Goal: Transaction & Acquisition: Book appointment/travel/reservation

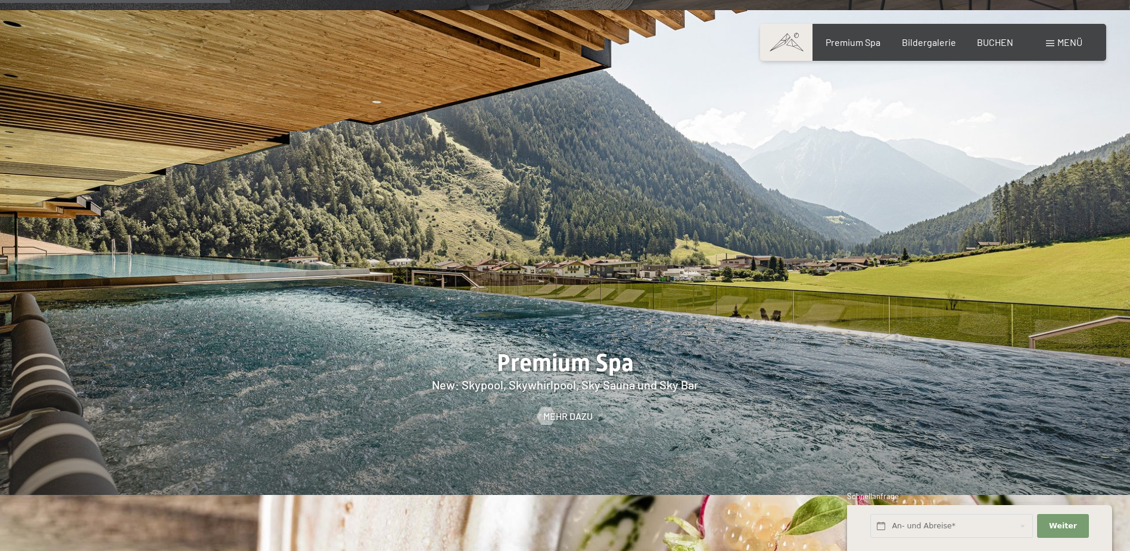
scroll to position [1787, 0]
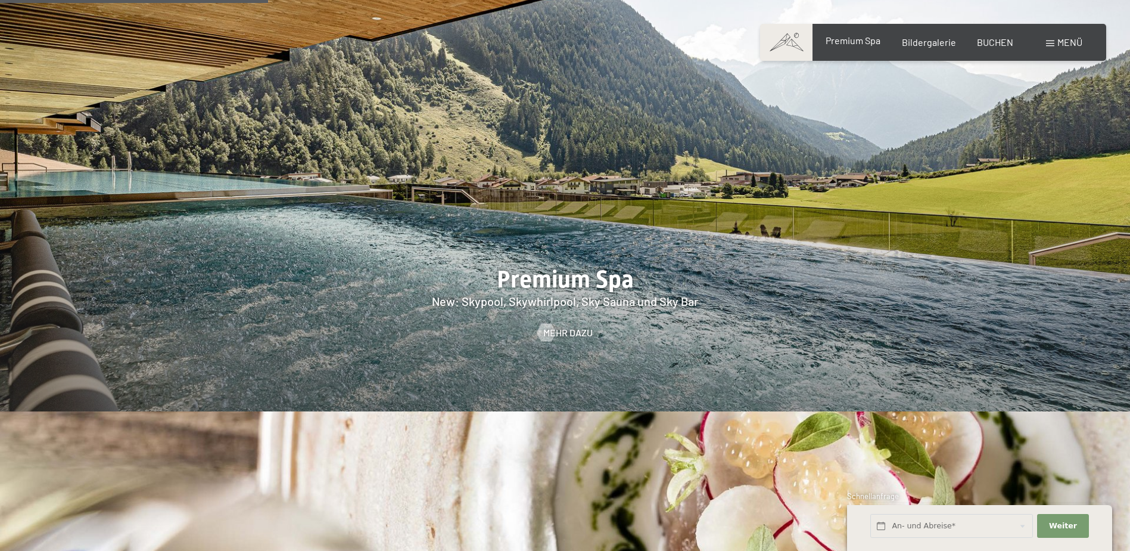
click at [858, 43] on span "Premium Spa" at bounding box center [853, 40] width 55 height 11
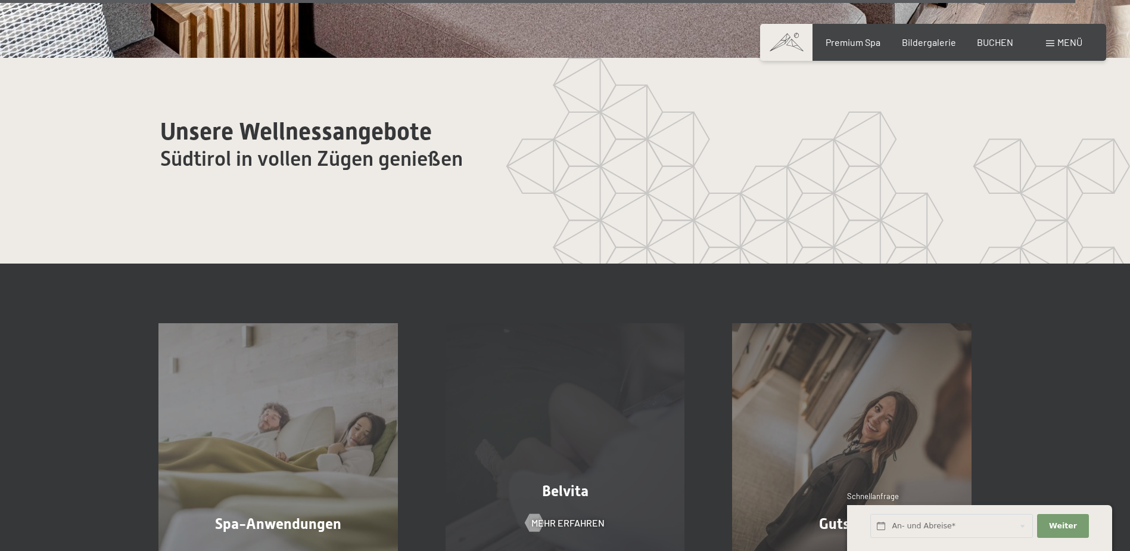
scroll to position [7448, 0]
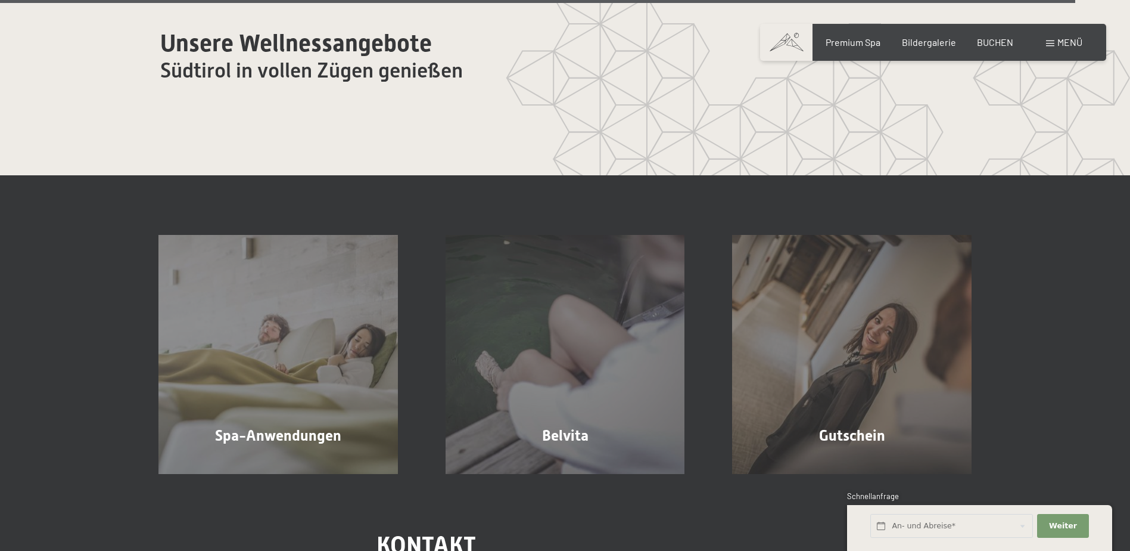
click at [801, 40] on span at bounding box center [786, 42] width 52 height 37
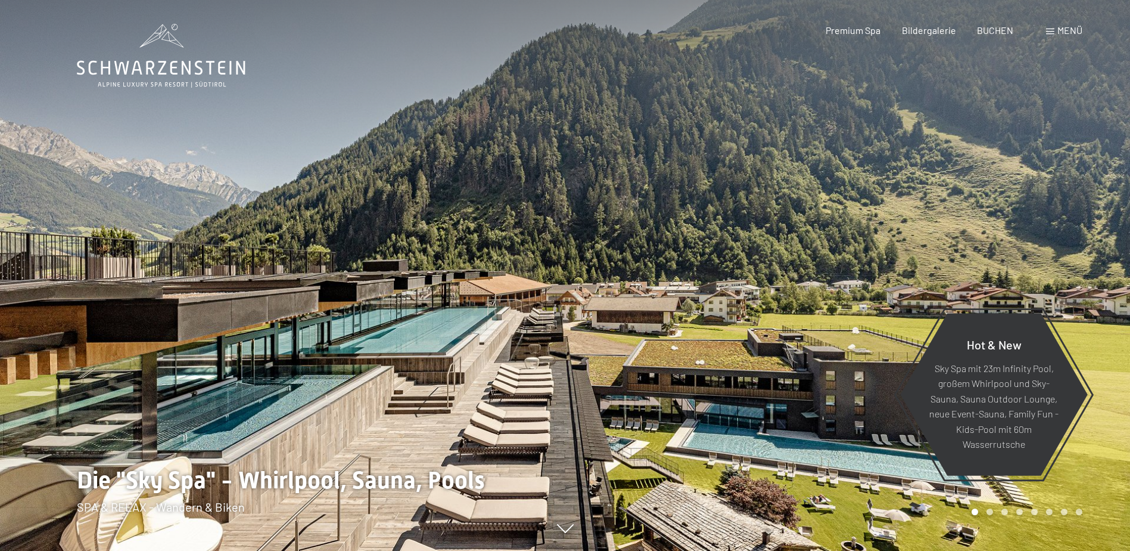
click at [1055, 29] on div "Menü" at bounding box center [1064, 30] width 36 height 13
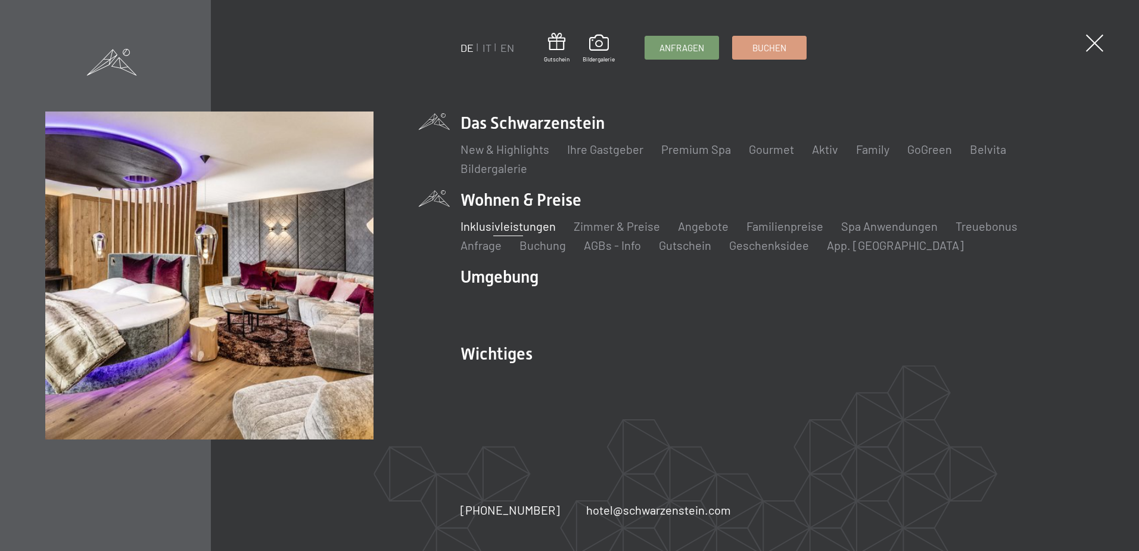
click at [511, 225] on link "Inklusivleistungen" at bounding box center [508, 226] width 95 height 14
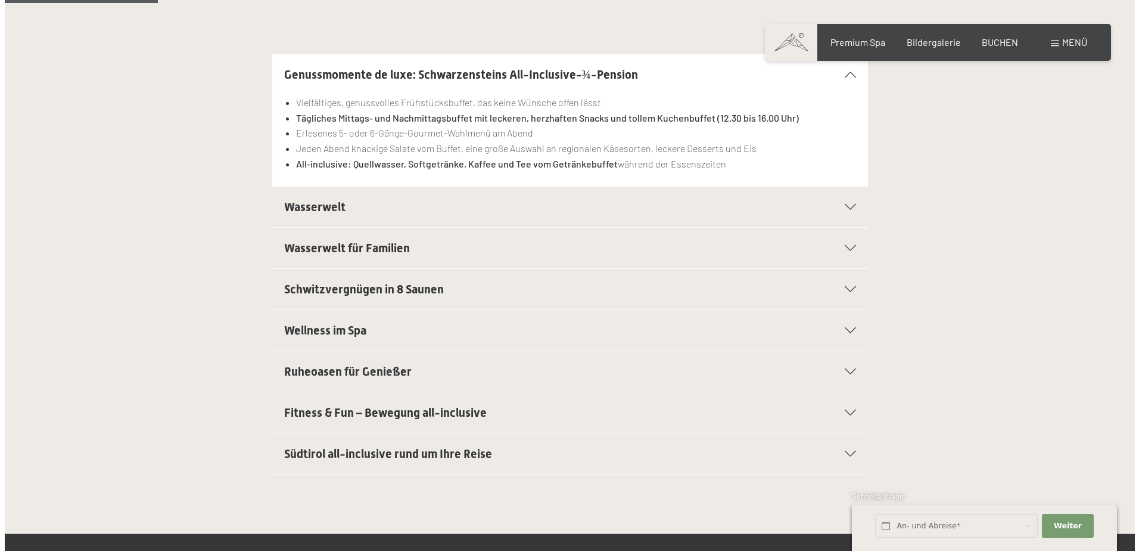
scroll to position [298, 0]
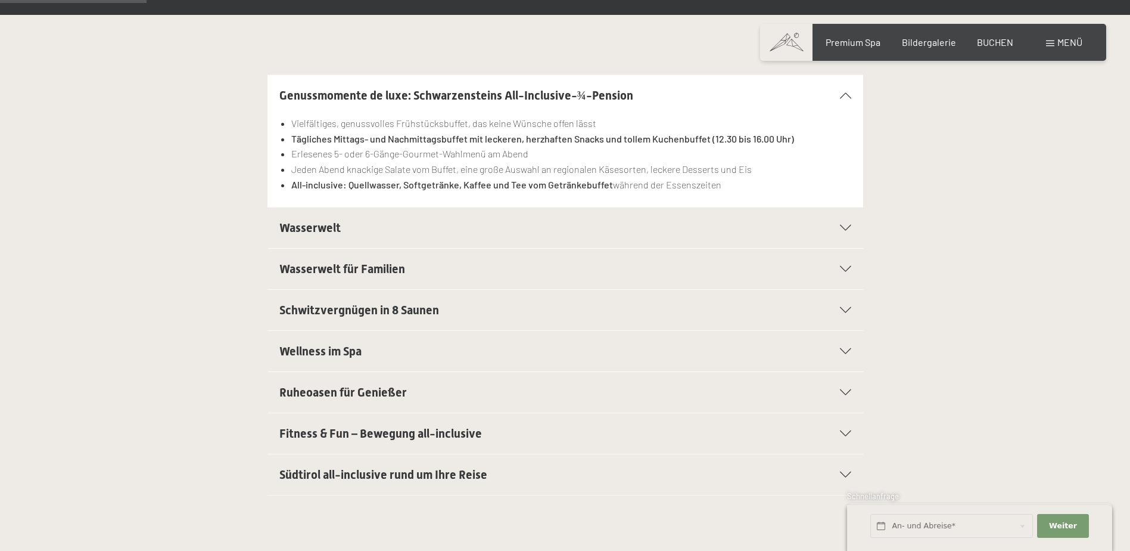
click at [435, 471] on span "Südtirol all-inclusive rund um Ihre Reise" at bounding box center [383, 474] width 208 height 14
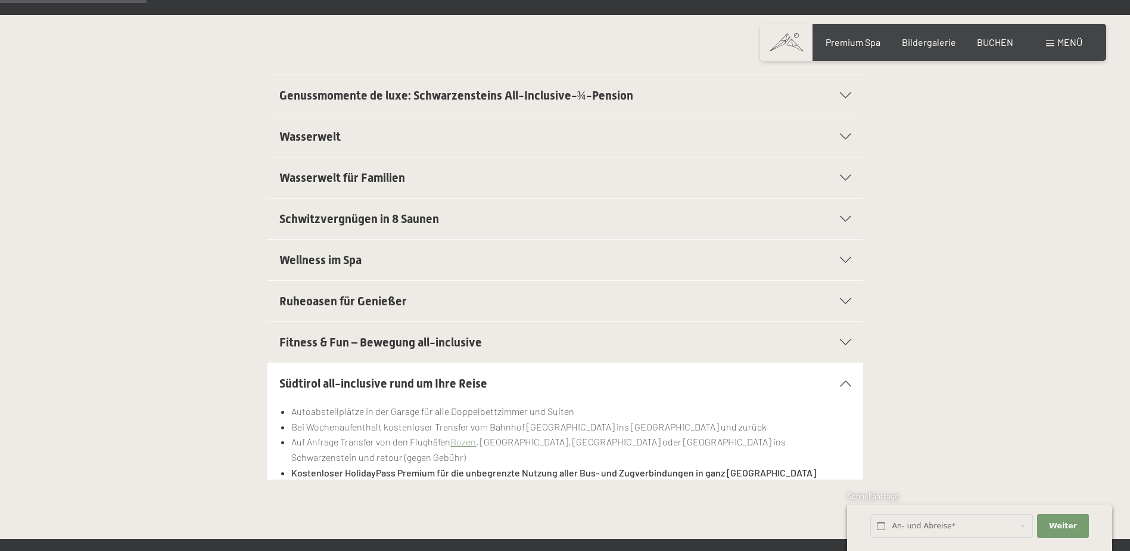
click at [1047, 41] on span at bounding box center [1050, 44] width 8 height 6
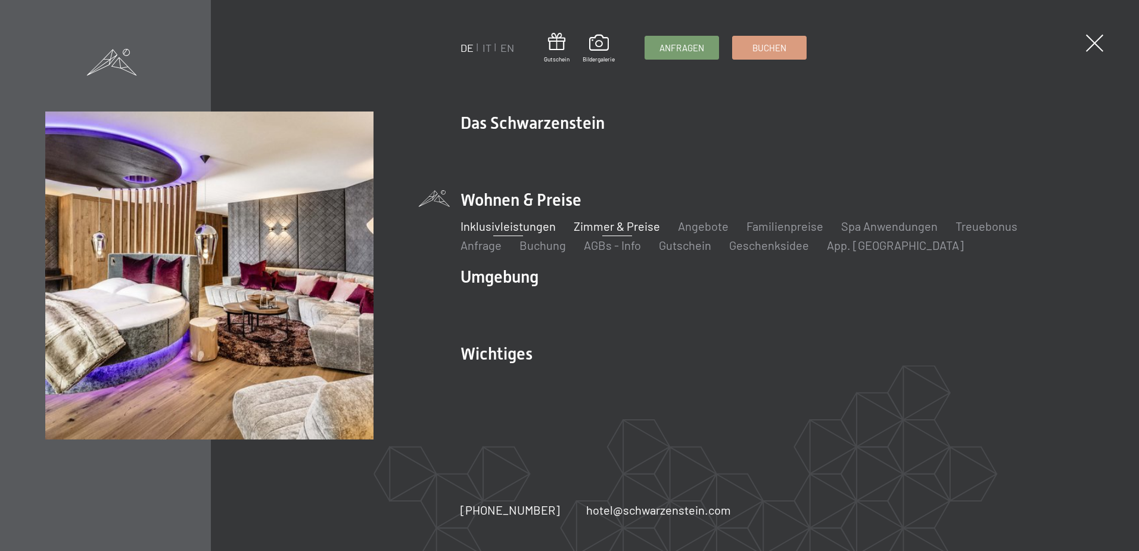
click at [630, 226] on link "Zimmer & Preise" at bounding box center [617, 226] width 86 height 14
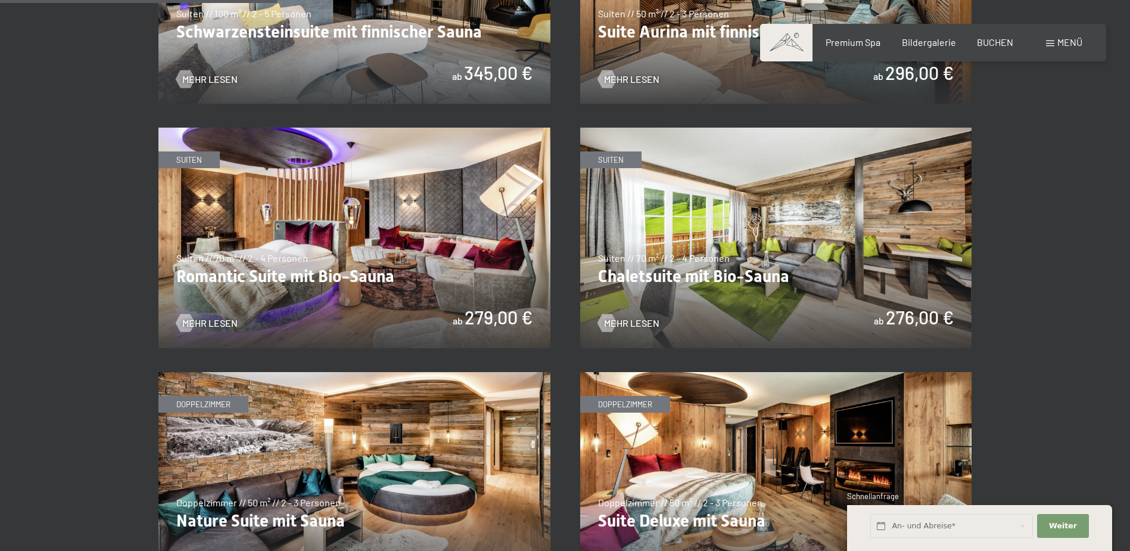
scroll to position [1013, 0]
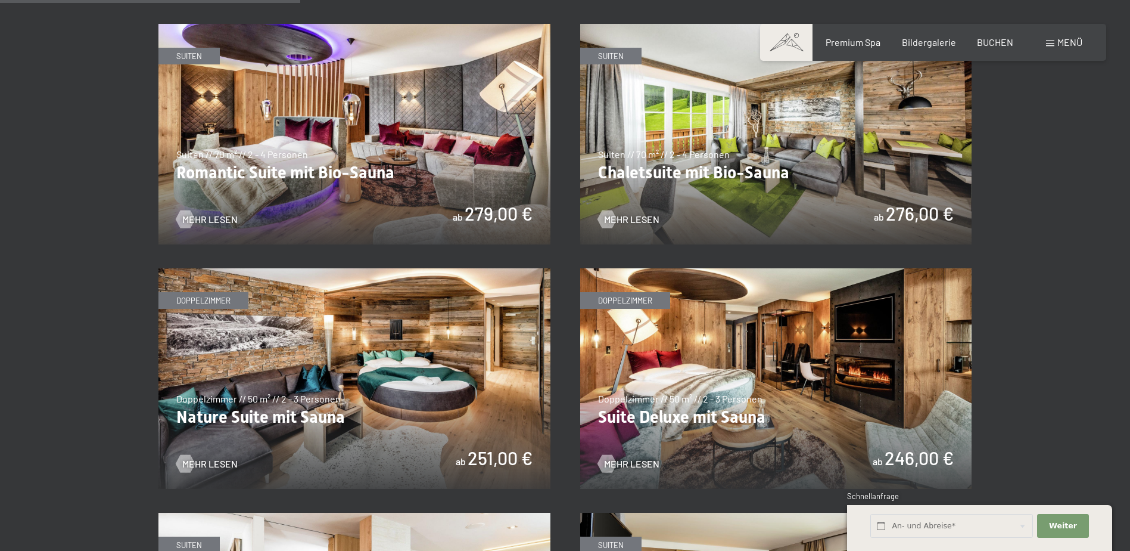
click at [436, 141] on img at bounding box center [354, 134] width 392 height 220
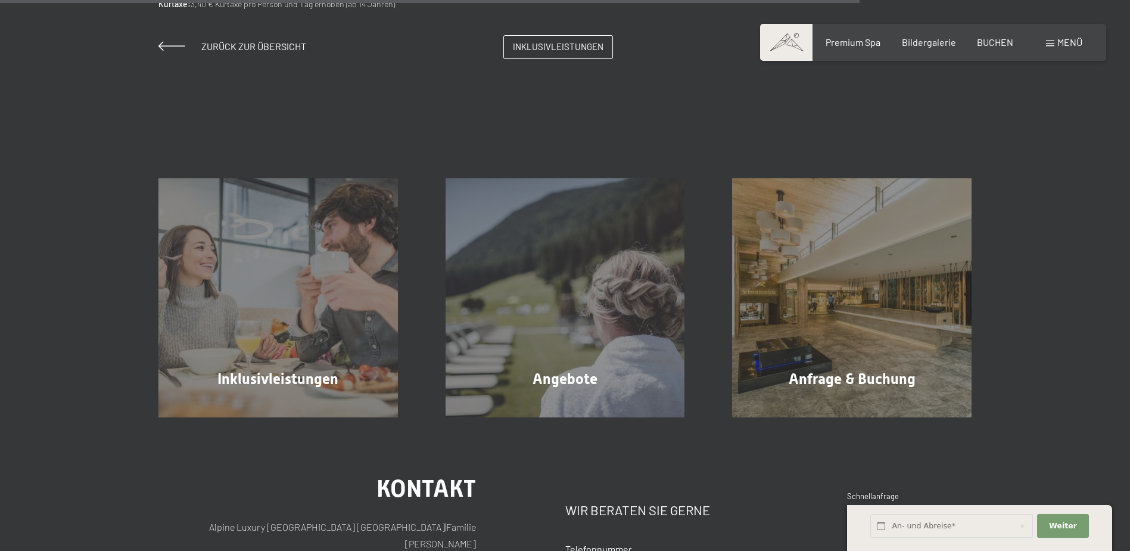
scroll to position [1192, 0]
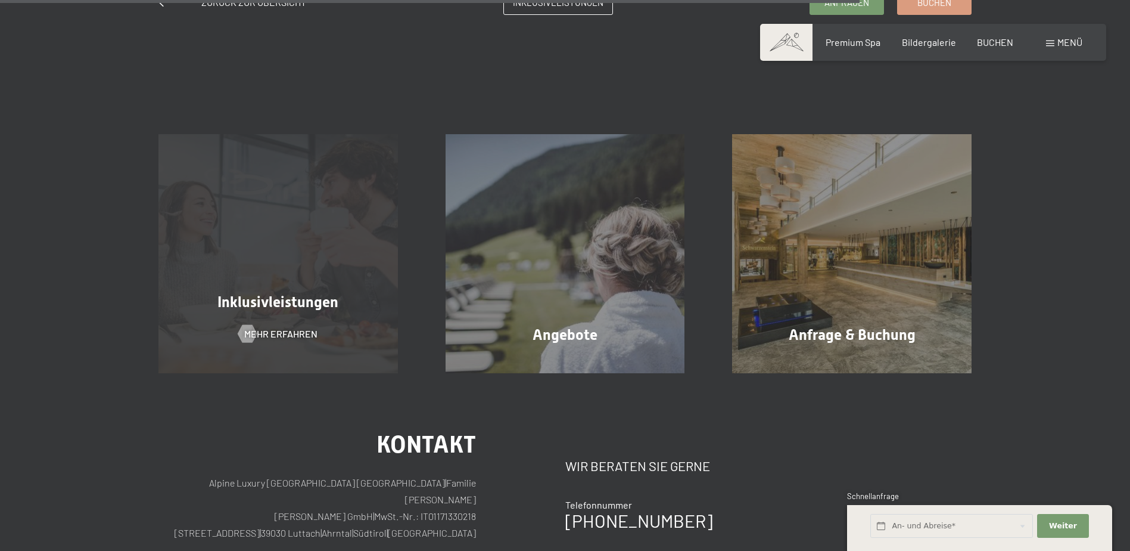
click at [320, 327] on div "Inklusivleistungen Mehr erfahren" at bounding box center [278, 254] width 287 height 240
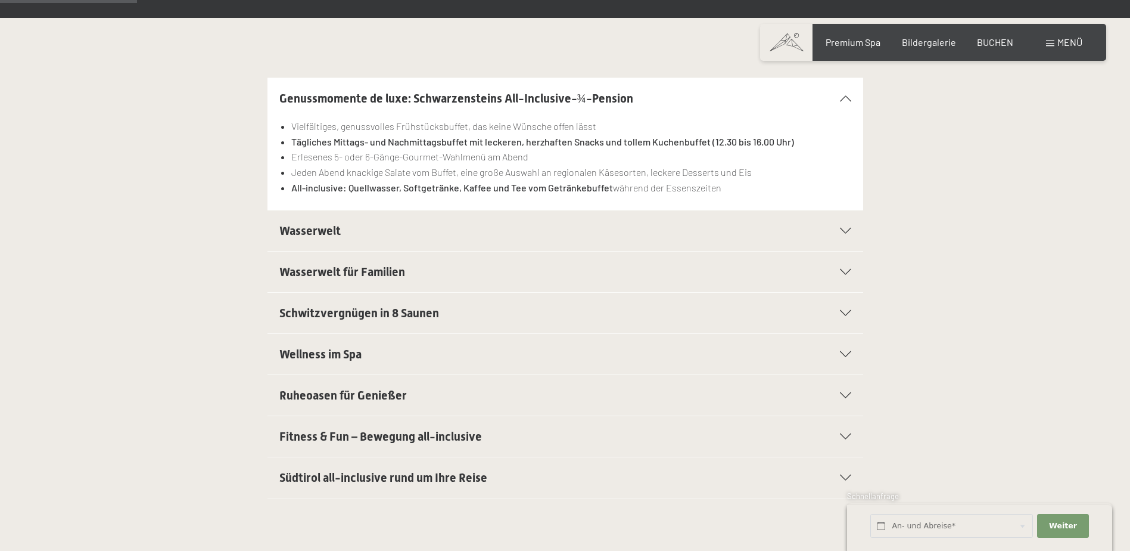
scroll to position [298, 0]
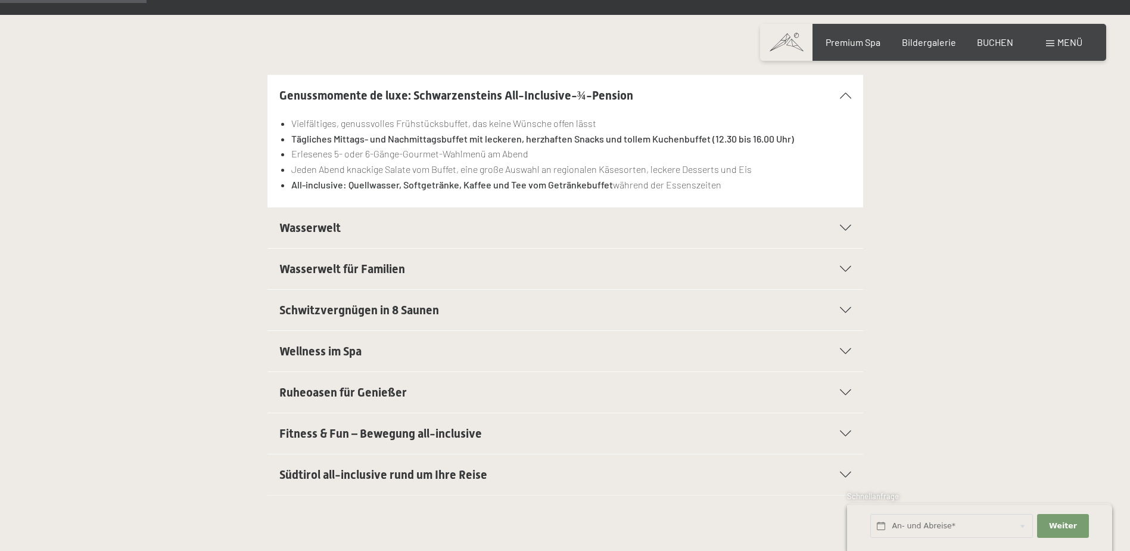
click at [408, 223] on h2 "Wasserwelt" at bounding box center [536, 227] width 515 height 17
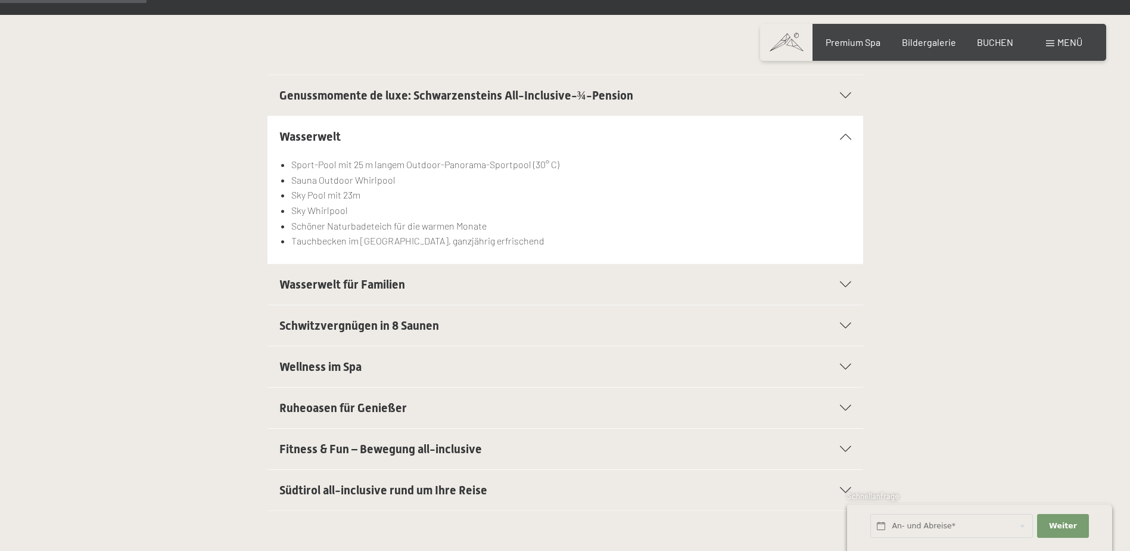
click at [513, 275] on div "Wasserwelt für Familien" at bounding box center [565, 284] width 572 height 41
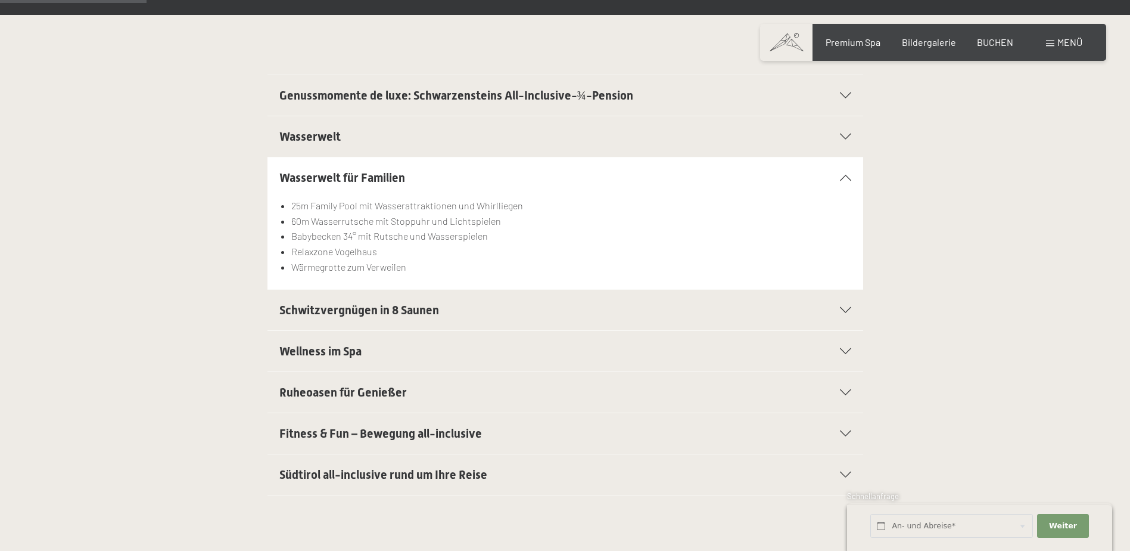
click at [500, 306] on span "Einwilligung Marketing*" at bounding box center [500, 310] width 98 height 12
click at [445, 306] on input "Einwilligung Marketing*" at bounding box center [439, 310] width 12 height 12
click at [458, 314] on span "Einwilligung Marketing*" at bounding box center [500, 310] width 98 height 12
click at [445, 314] on input "Einwilligung Marketing*" at bounding box center [439, 310] width 12 height 12
checkbox input "false"
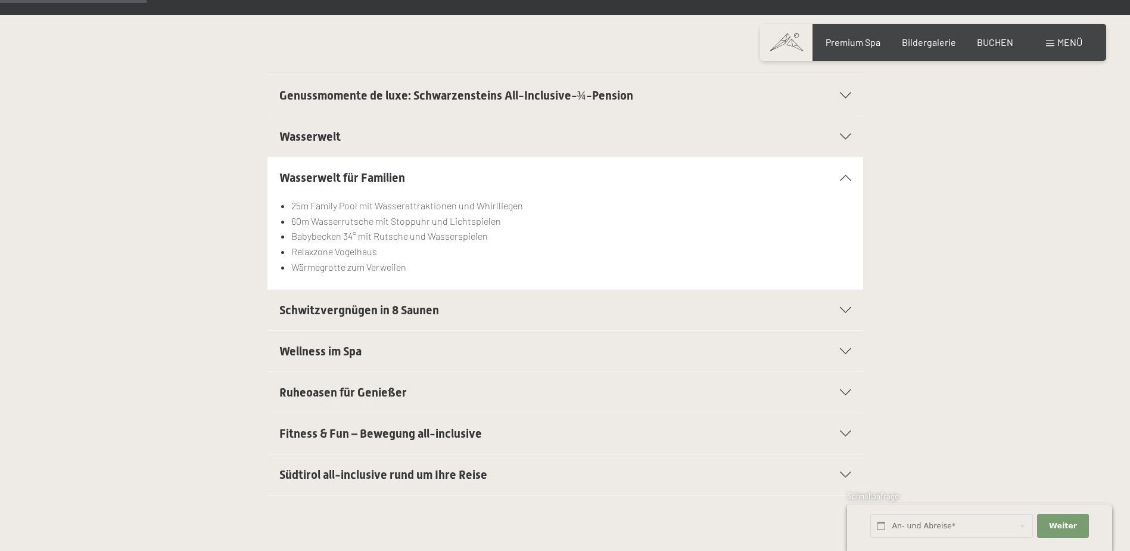
click at [401, 315] on span "Schwitzvergnügen in 8 Saunen" at bounding box center [359, 310] width 160 height 14
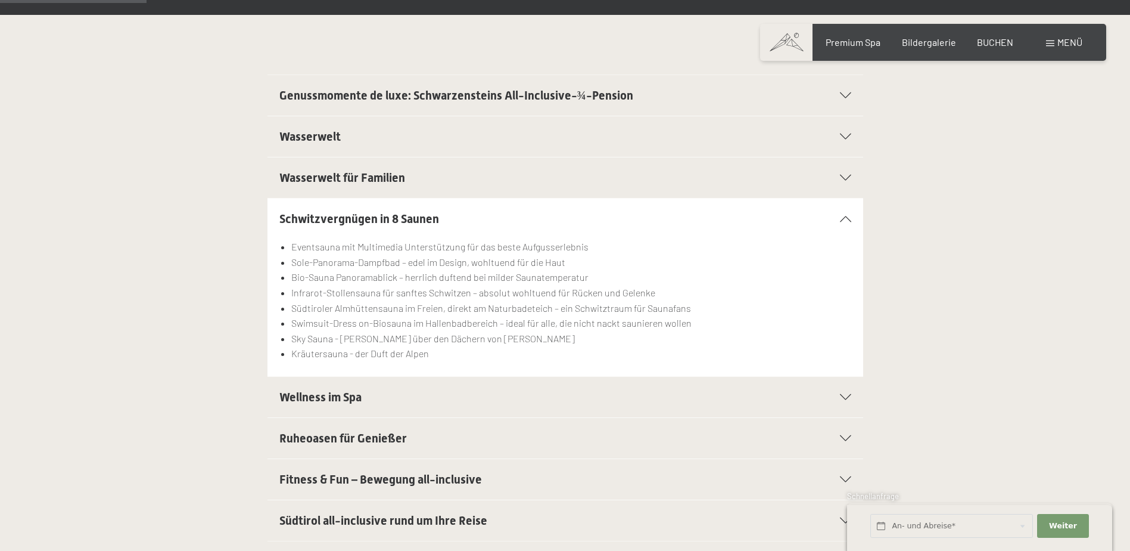
click at [333, 391] on span "Wellness im Spa" at bounding box center [320, 397] width 82 height 14
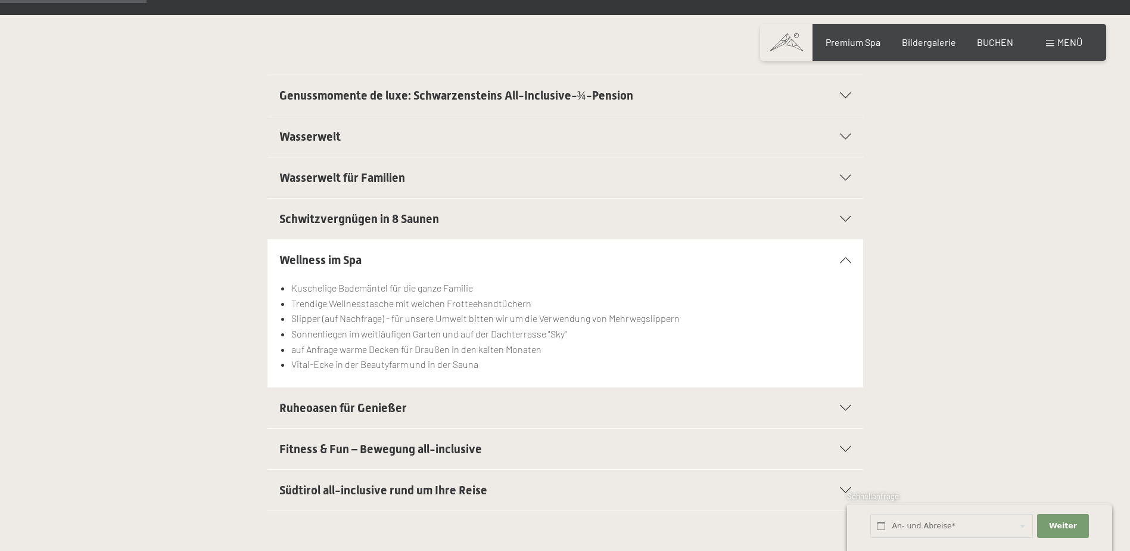
drag, startPoint x: 365, startPoint y: 402, endPoint x: 379, endPoint y: 419, distance: 21.6
click at [365, 403] on span "Ruheoasen für Genießer" at bounding box center [343, 407] width 128 height 14
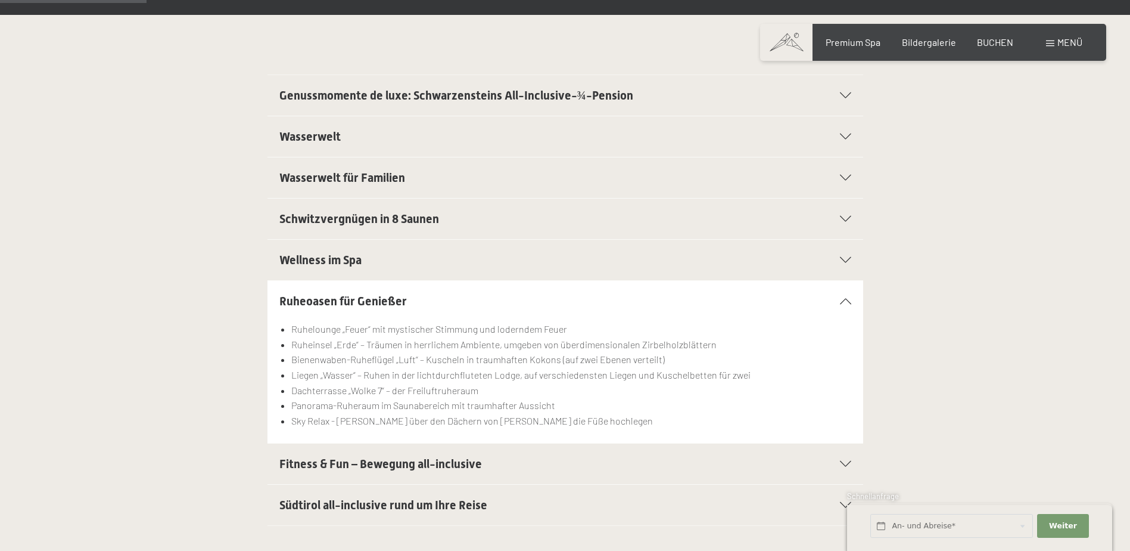
click at [402, 467] on span "Fitness & Fun – Bewegung all-inclusive" at bounding box center [380, 463] width 203 height 14
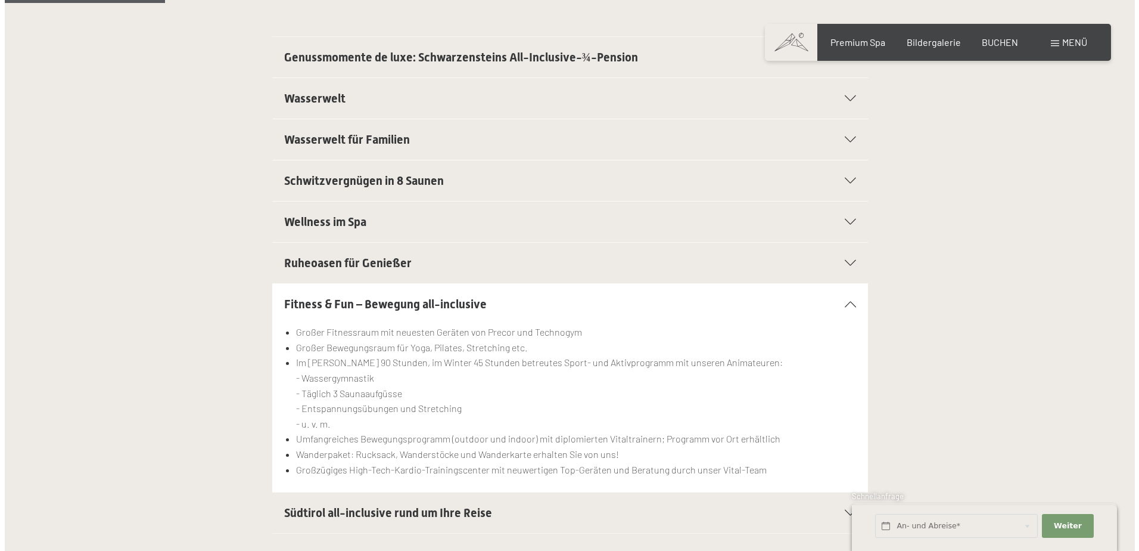
scroll to position [357, 0]
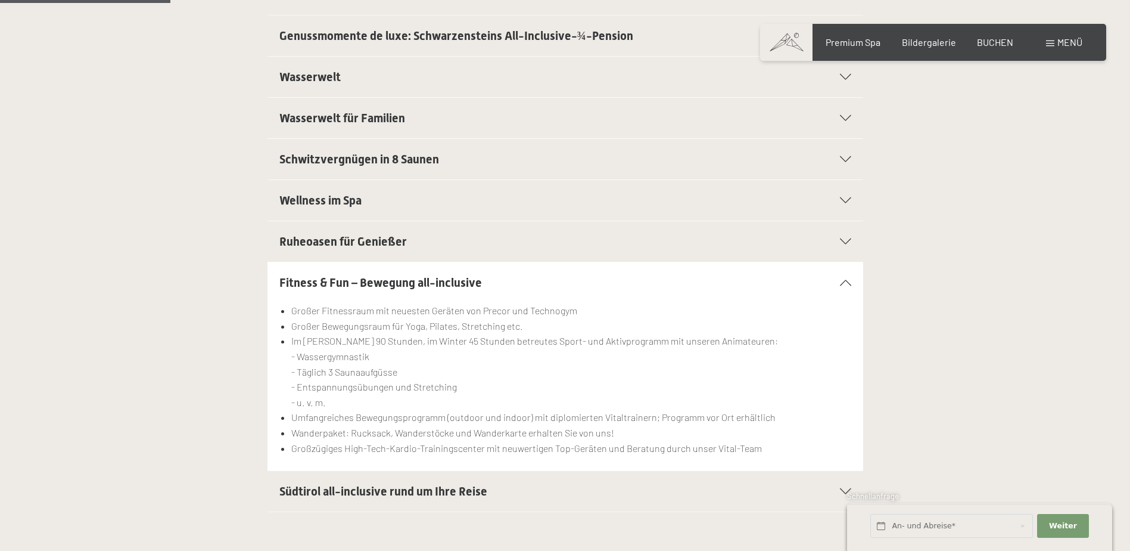
click at [1066, 39] on span "Menü" at bounding box center [1070, 41] width 25 height 11
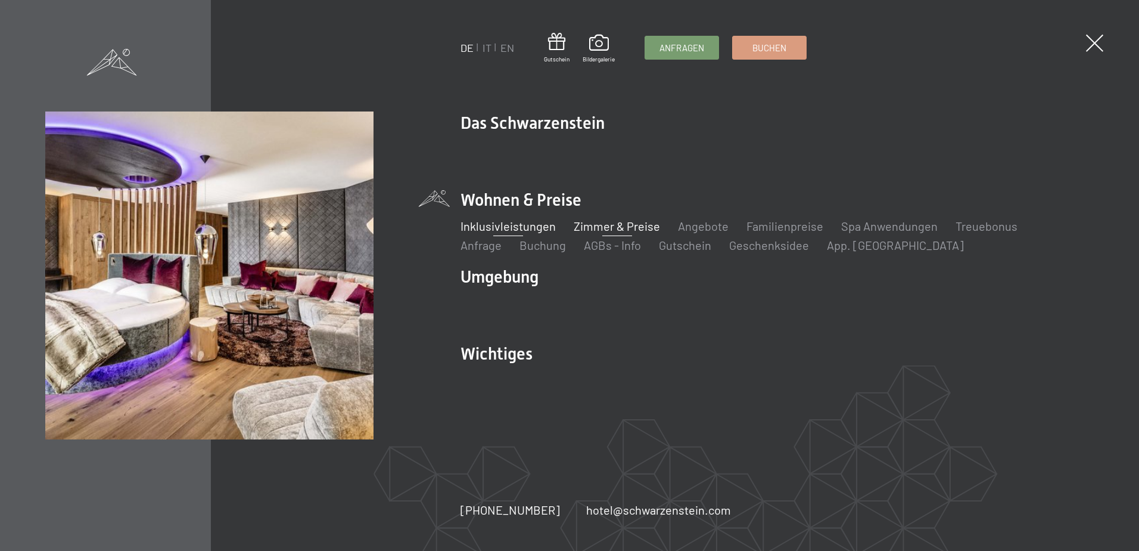
click at [601, 224] on link "Zimmer & Preise" at bounding box center [617, 226] width 86 height 14
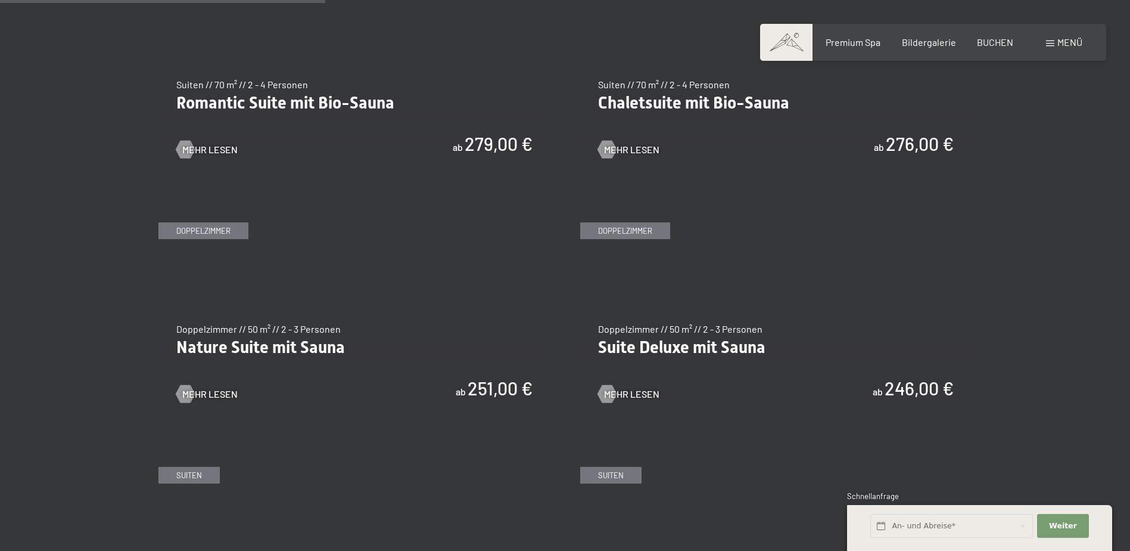
scroll to position [1072, 0]
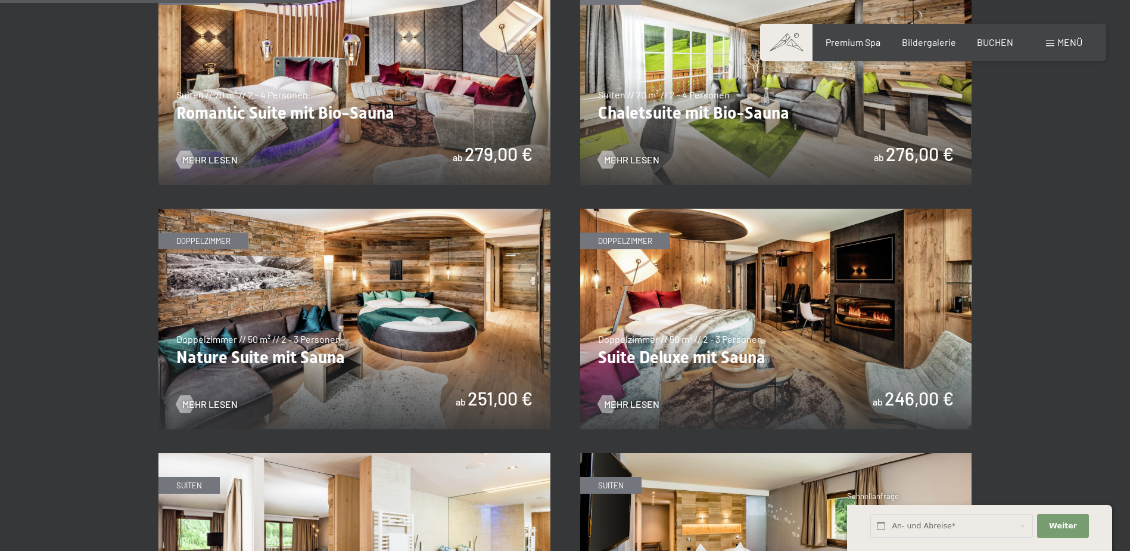
click at [716, 284] on img at bounding box center [776, 319] width 392 height 220
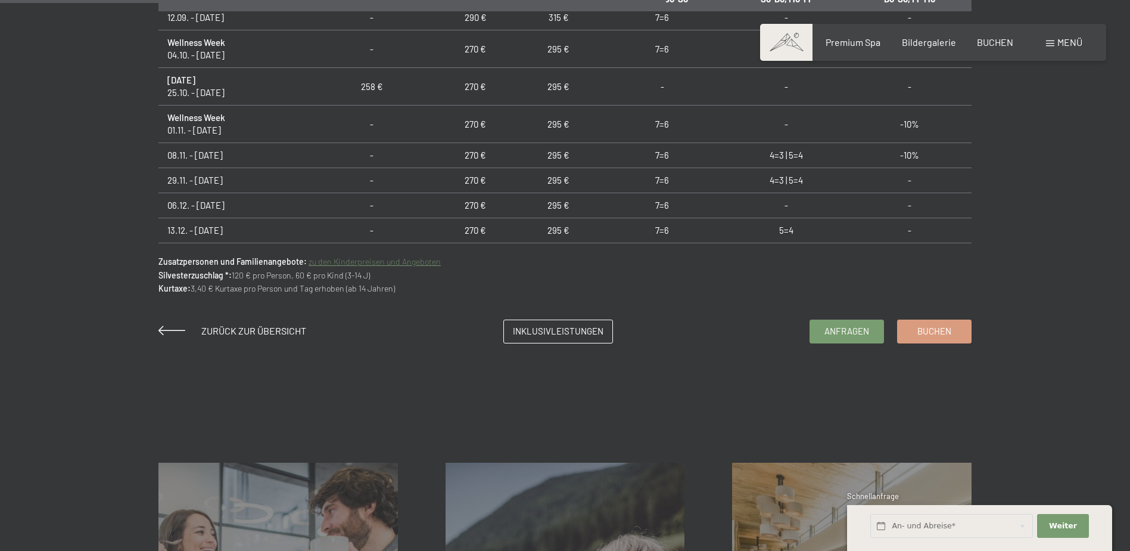
scroll to position [894, 0]
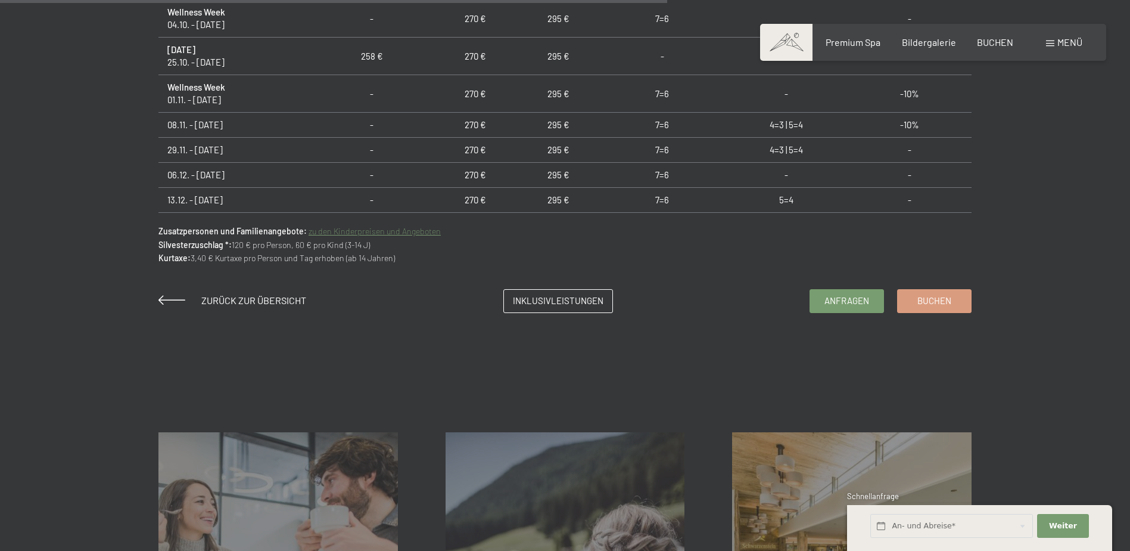
click at [525, 304] on span "Einwilligung Marketing*" at bounding box center [500, 310] width 98 height 12
click at [445, 304] on input "Einwilligung Marketing*" at bounding box center [439, 310] width 12 height 12
checkbox input "false"
click at [568, 295] on span "Inklusivleistungen" at bounding box center [558, 299] width 91 height 13
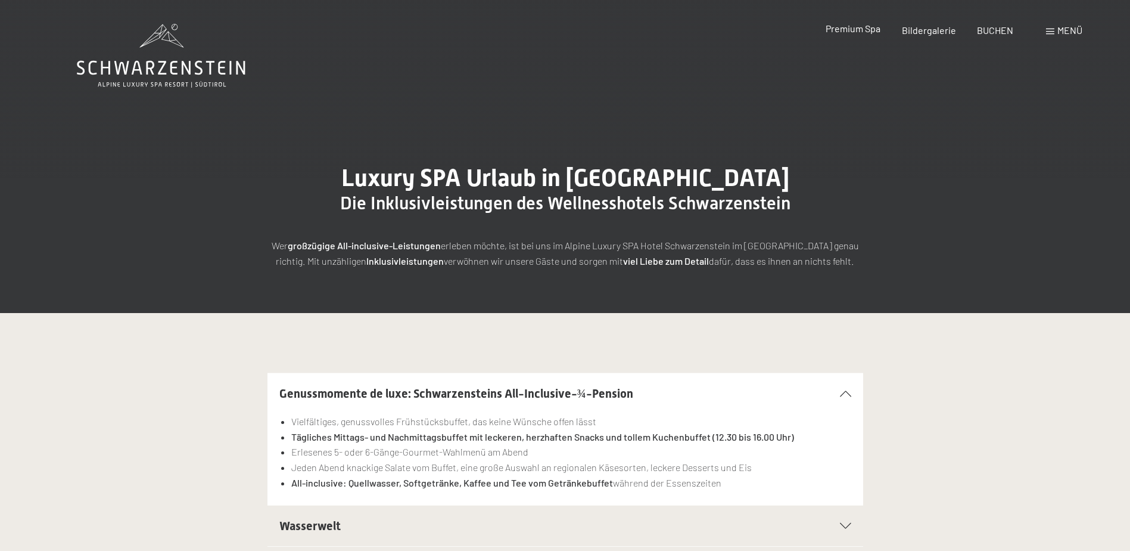
click at [862, 31] on span "Premium Spa" at bounding box center [853, 28] width 55 height 11
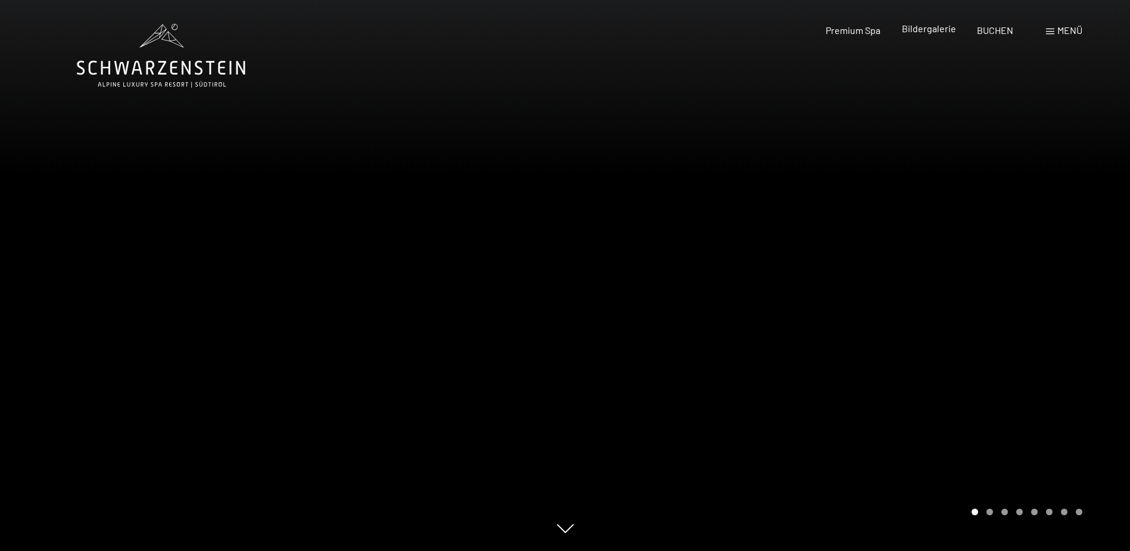
click at [927, 23] on span "Bildergalerie" at bounding box center [929, 28] width 54 height 11
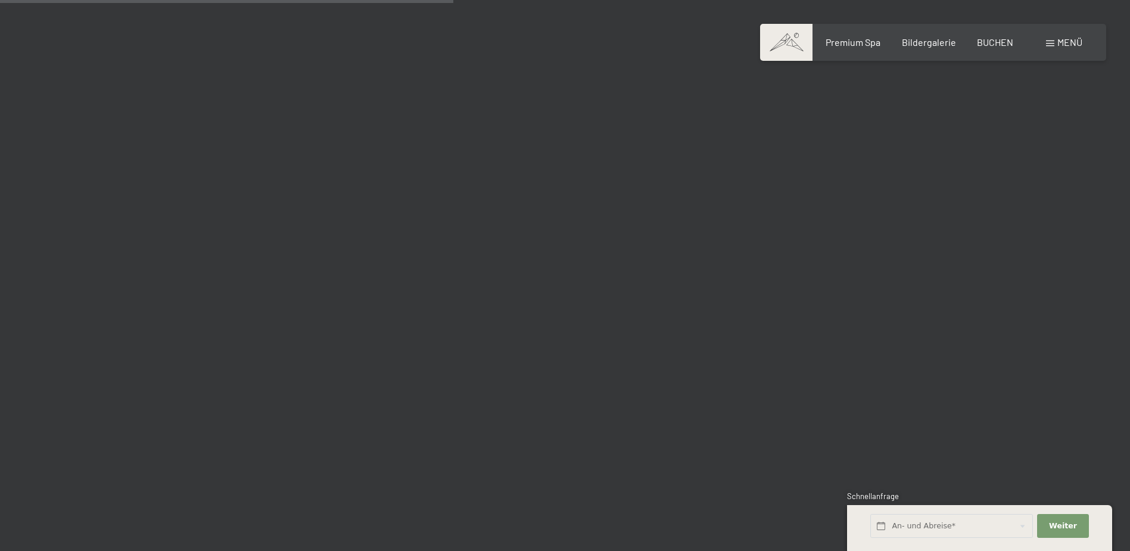
scroll to position [6077, 0]
